Goal: Check status

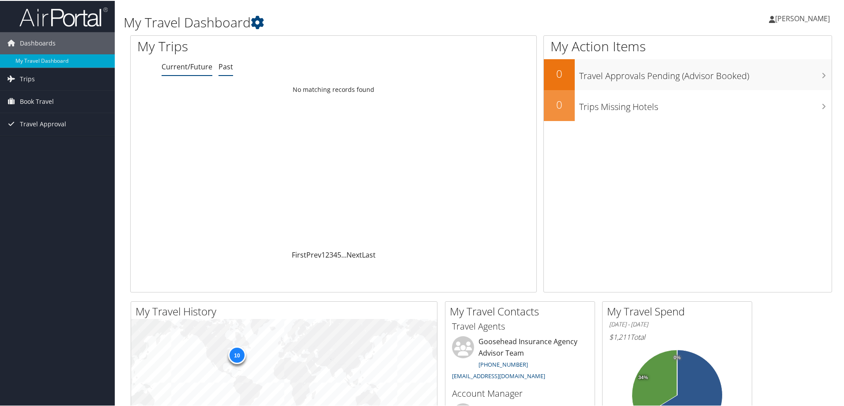
click at [221, 69] on link "Past" at bounding box center [226, 66] width 15 height 10
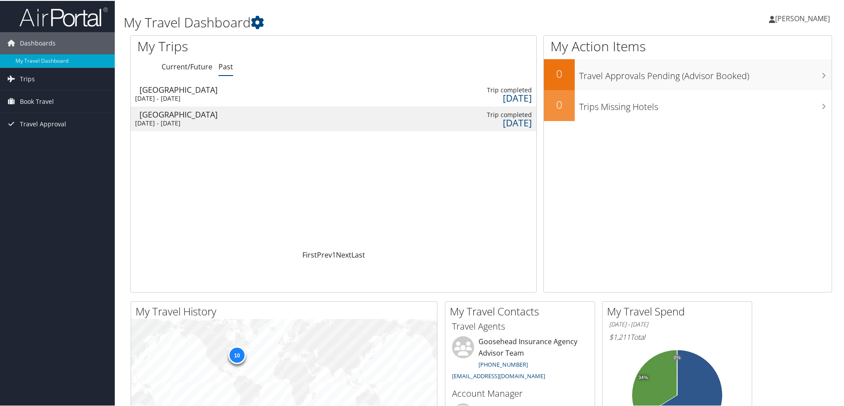
click at [207, 125] on div "[DATE] - [DATE]" at bounding box center [182, 122] width 94 height 8
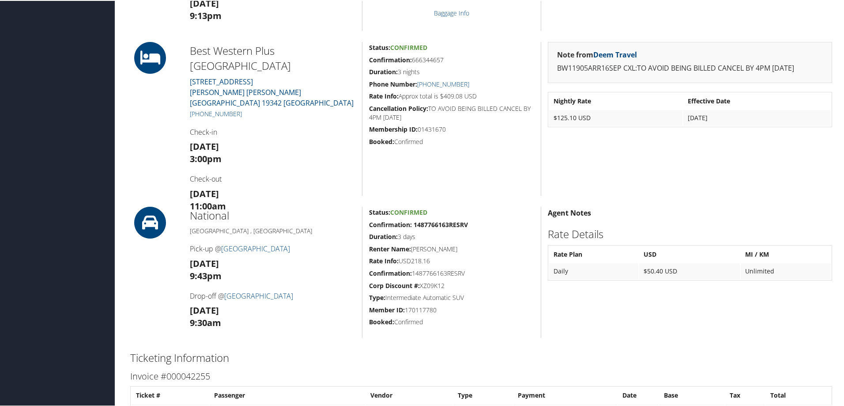
scroll to position [388, 0]
